Goal: Navigation & Orientation: Find specific page/section

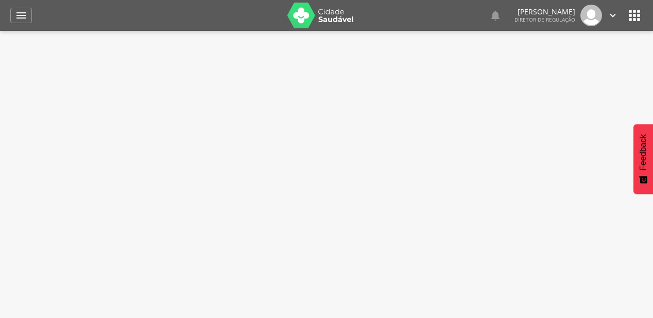
click at [618, 25] on link "" at bounding box center [612, 16] width 11 height 22
click at [630, 13] on icon "" at bounding box center [634, 15] width 16 height 16
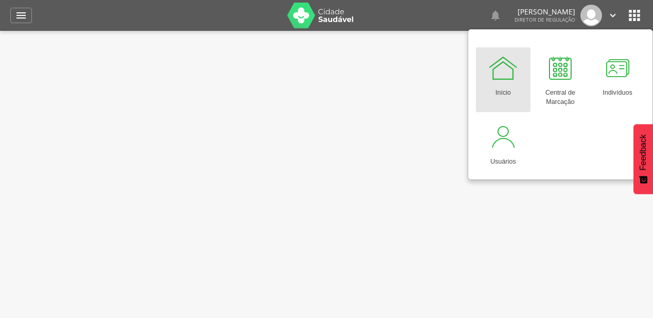
click at [510, 94] on div "Início" at bounding box center [502, 90] width 15 height 14
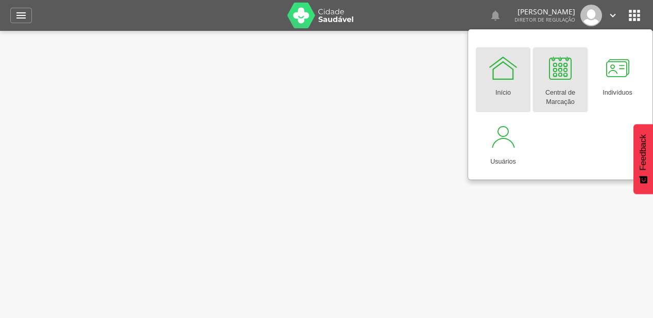
click at [560, 84] on div "Central de Marcação" at bounding box center [560, 95] width 44 height 24
